Goal: Task Accomplishment & Management: Use online tool/utility

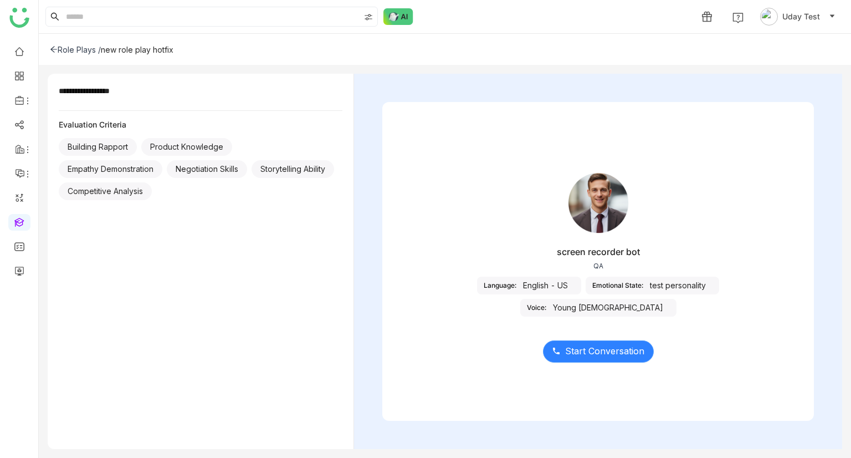
click at [617, 353] on span "Start Conversation" at bounding box center [604, 351] width 79 height 14
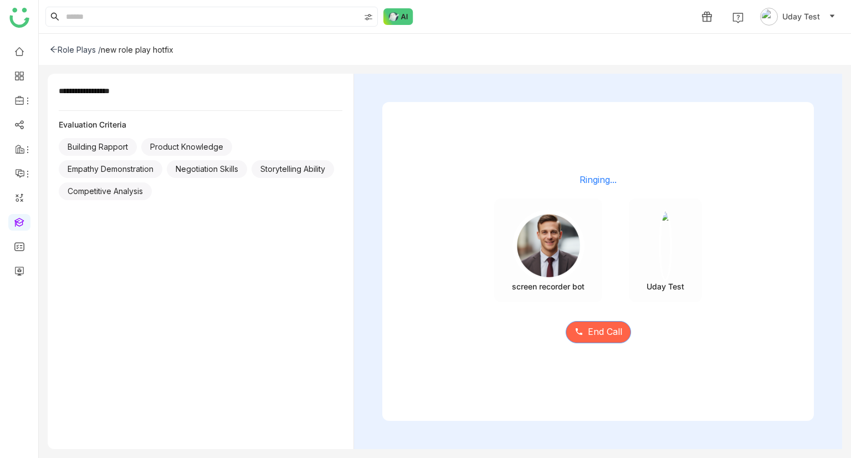
click at [598, 334] on span "End Call" at bounding box center [605, 332] width 34 height 14
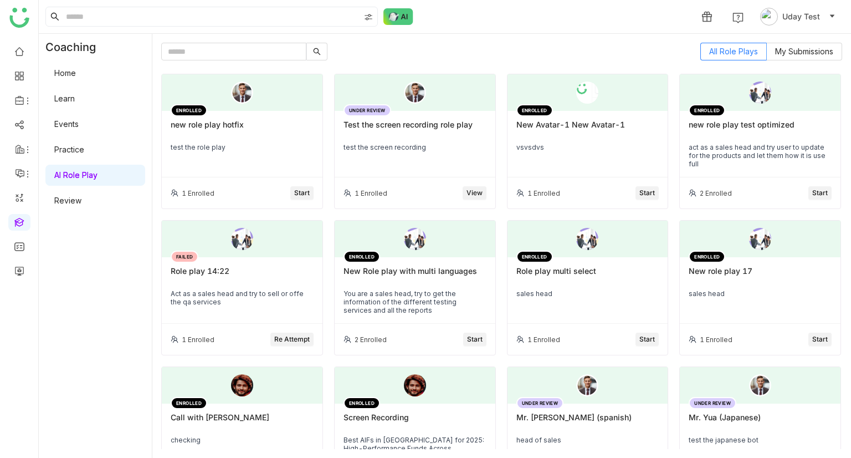
click at [256, 134] on div "new role play hotfix" at bounding box center [242, 129] width 143 height 19
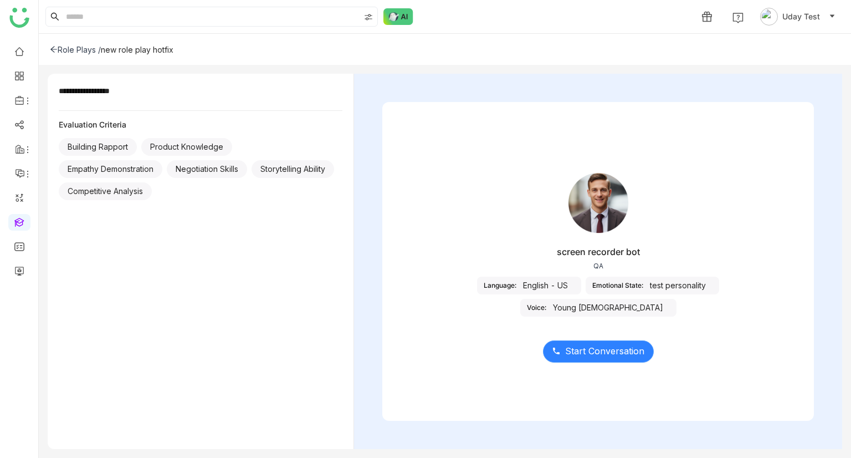
click at [575, 344] on span "Start Conversation" at bounding box center [604, 351] width 79 height 14
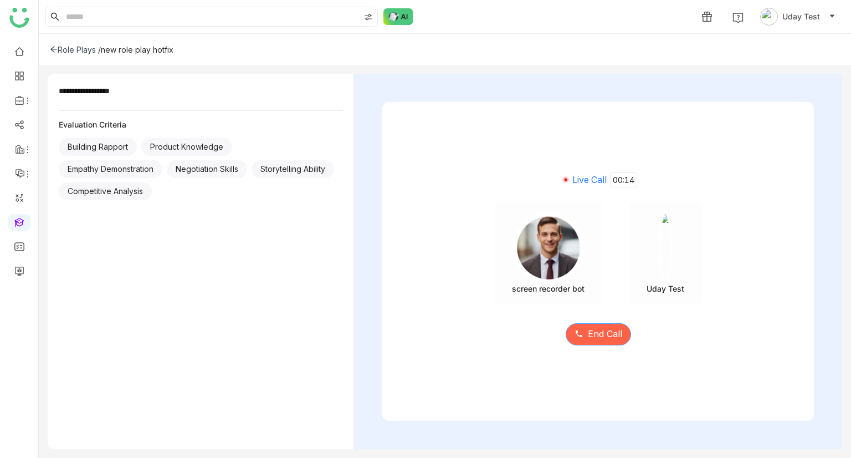
click at [590, 325] on button "End Call" at bounding box center [598, 334] width 65 height 22
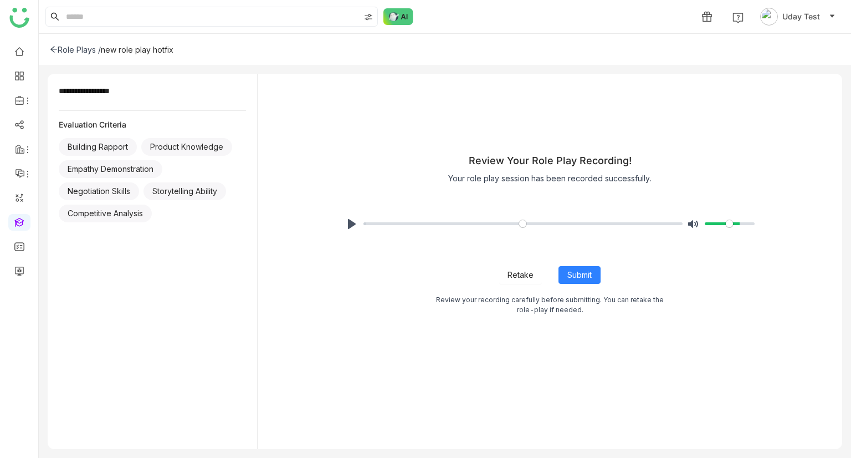
click at [512, 274] on span "Retake" at bounding box center [521, 275] width 26 height 12
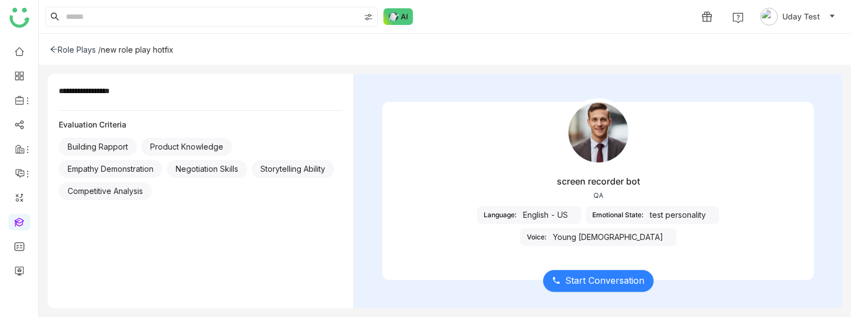
click at [576, 274] on span "Start Conversation" at bounding box center [604, 281] width 79 height 14
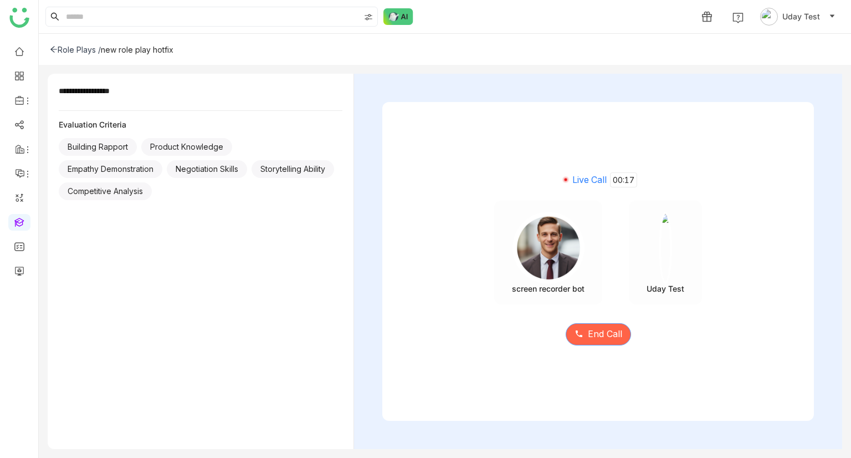
click at [610, 330] on span "End Call" at bounding box center [605, 334] width 34 height 14
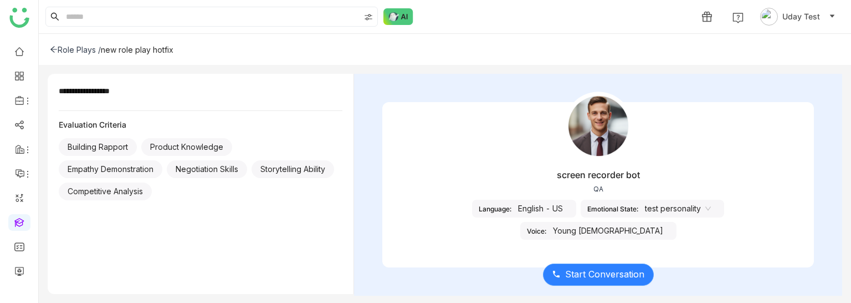
click at [616, 267] on span "Start Conversation" at bounding box center [604, 274] width 79 height 14
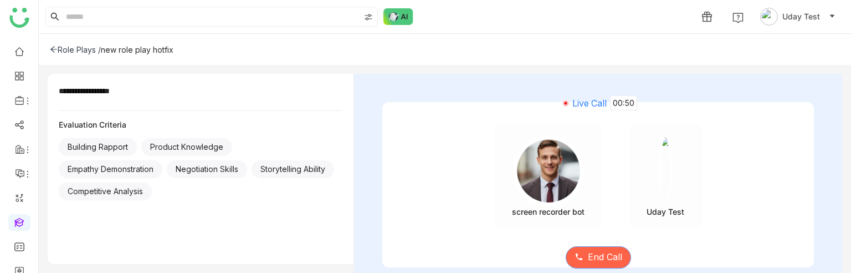
click at [594, 248] on button "End Call" at bounding box center [598, 257] width 65 height 22
